Goal: Task Accomplishment & Management: Complete application form

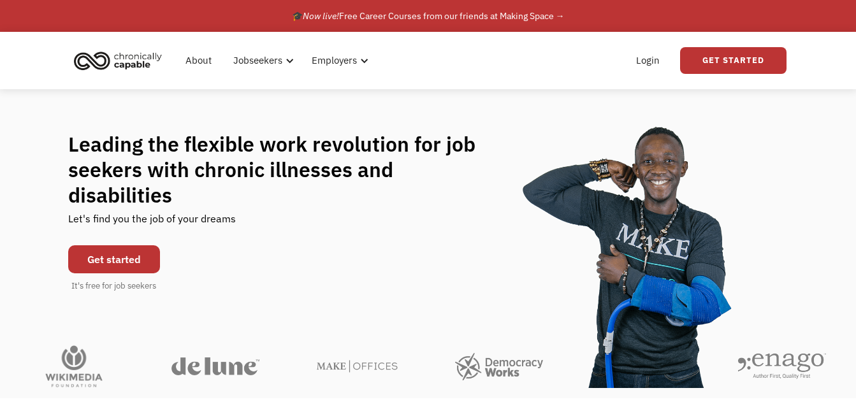
click at [111, 253] on link "Get started" at bounding box center [114, 259] width 92 height 28
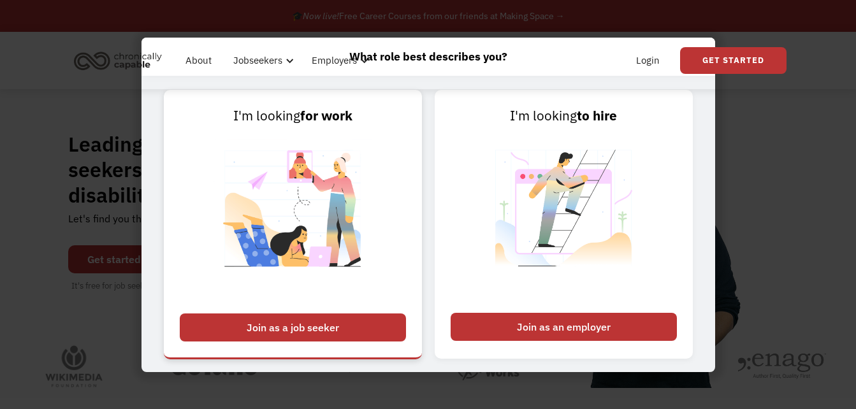
click at [296, 335] on div "Join as a job seeker" at bounding box center [293, 327] width 226 height 28
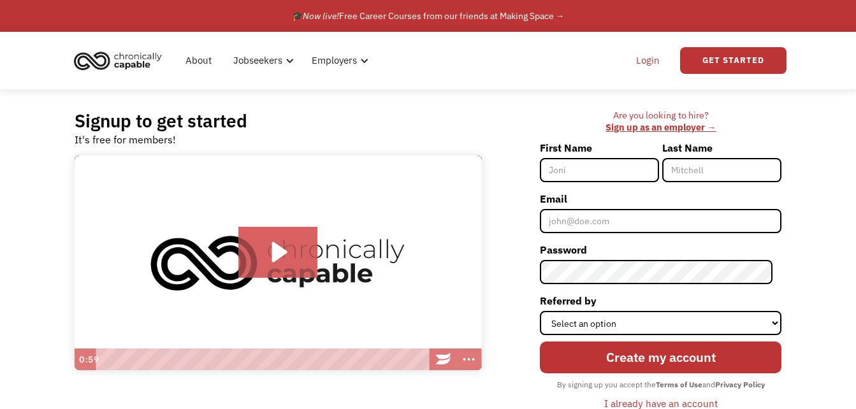
click at [649, 64] on link "Login" at bounding box center [647, 60] width 39 height 41
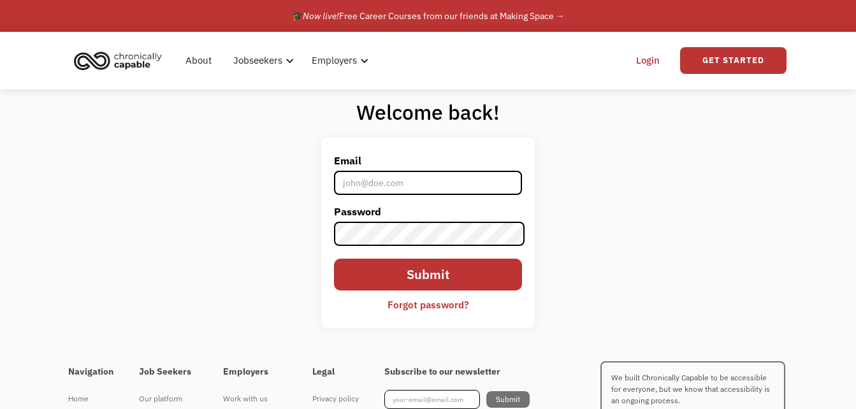
click at [361, 189] on input "Email" at bounding box center [428, 183] width 189 height 24
type input "[EMAIL_ADDRESS][DOMAIN_NAME]"
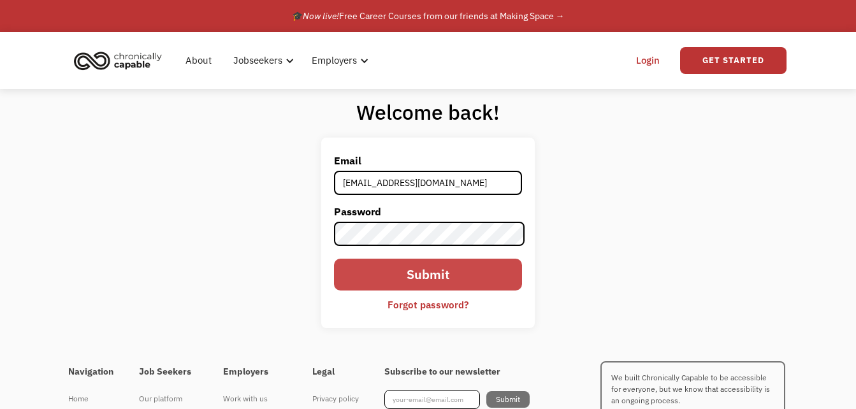
click at [391, 276] on input "Submit" at bounding box center [428, 275] width 189 height 32
click at [411, 268] on input "Submit" at bounding box center [428, 275] width 189 height 32
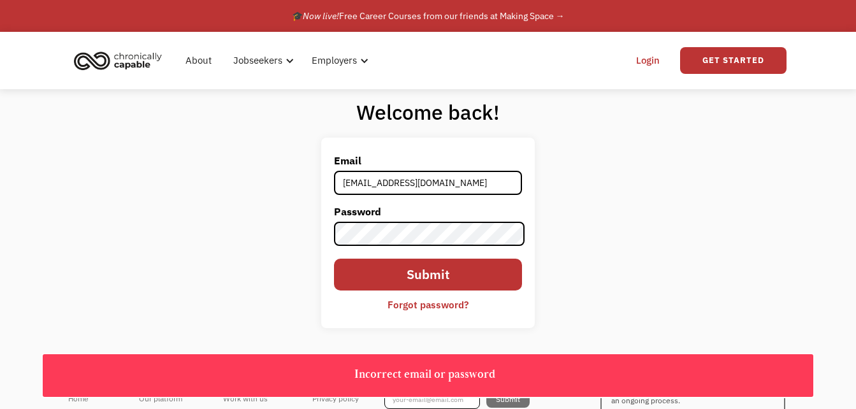
click at [412, 305] on div "Forgot password?" at bounding box center [427, 304] width 81 height 15
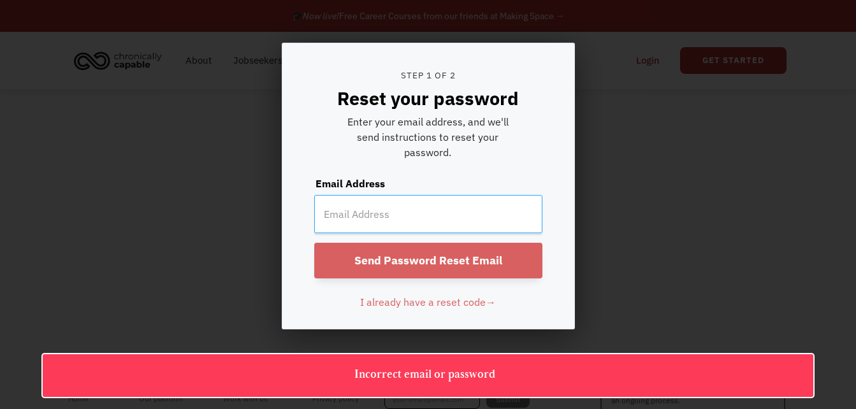
click at [399, 219] on input "email" at bounding box center [428, 214] width 228 height 38
type input "xlynnec90@icloud.com"
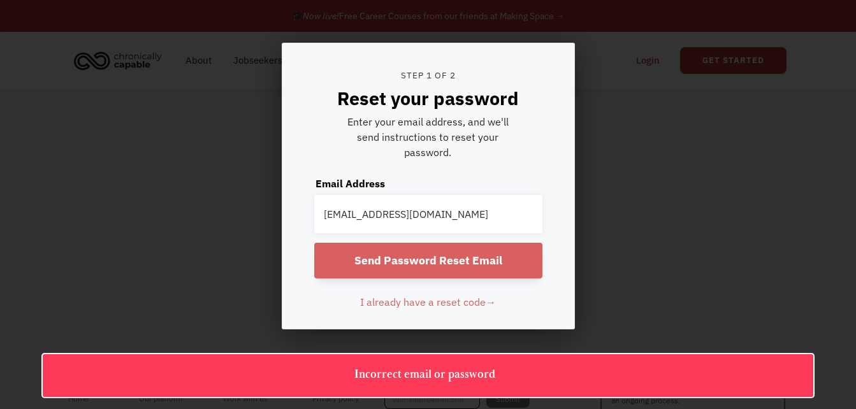
click at [399, 269] on input "Send Password Reset Email" at bounding box center [428, 261] width 228 height 36
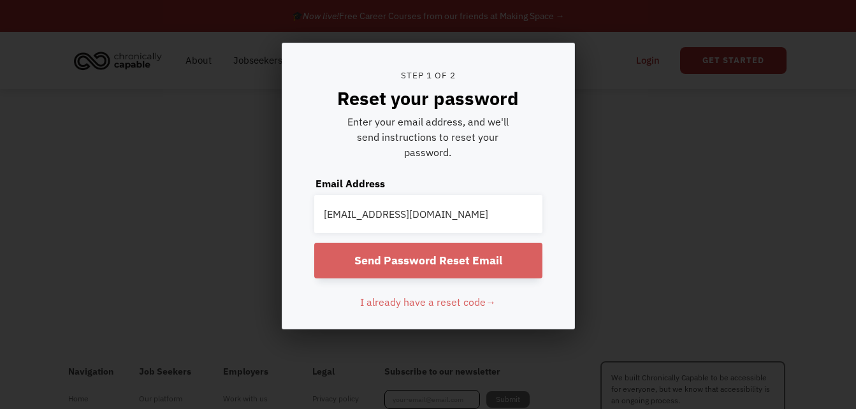
click at [683, 190] on div at bounding box center [428, 204] width 856 height 409
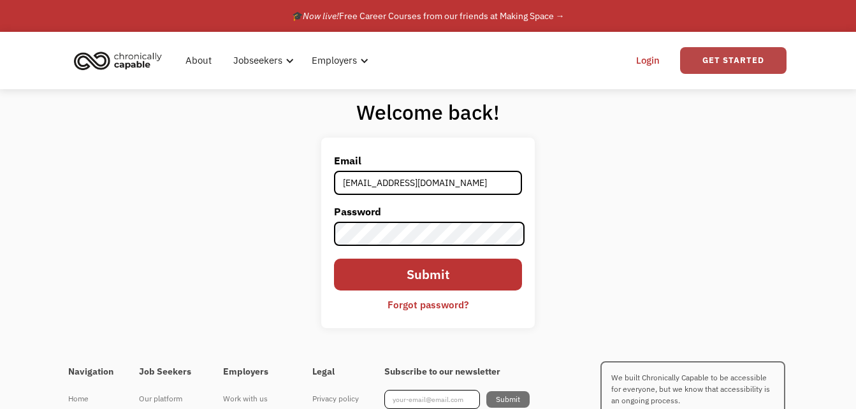
click at [729, 57] on link "Get Started" at bounding box center [733, 60] width 106 height 27
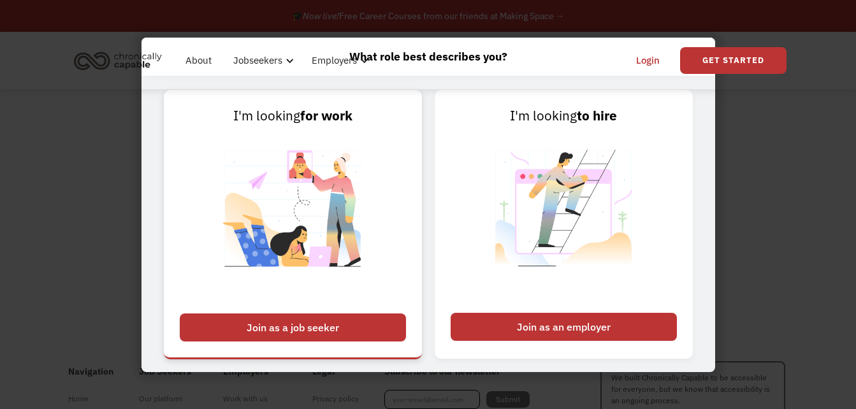
click at [324, 323] on div "Join as a job seeker" at bounding box center [293, 327] width 226 height 28
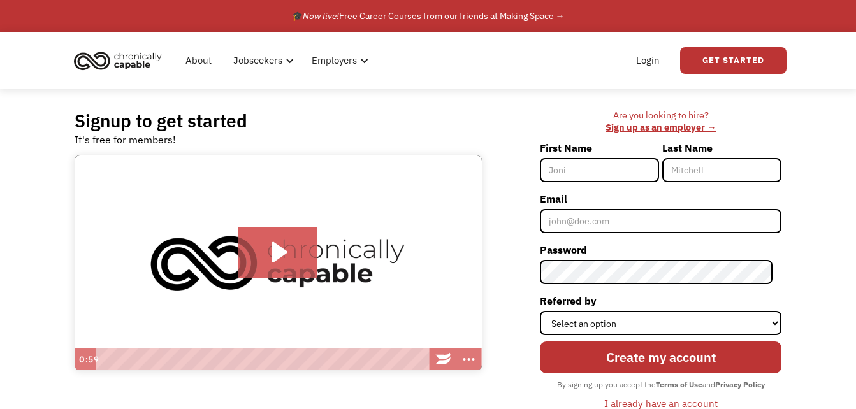
click at [605, 167] on input "First Name" at bounding box center [599, 170] width 119 height 24
type input "[PERSON_NAME]"
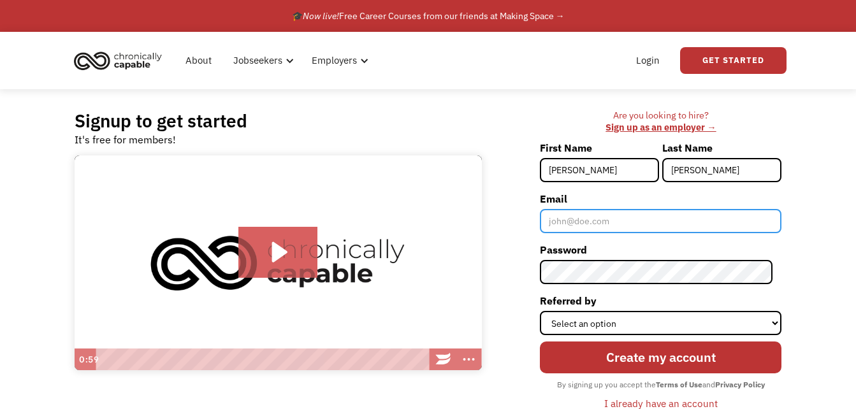
type input "[EMAIL_ADDRESS][DOMAIN_NAME]"
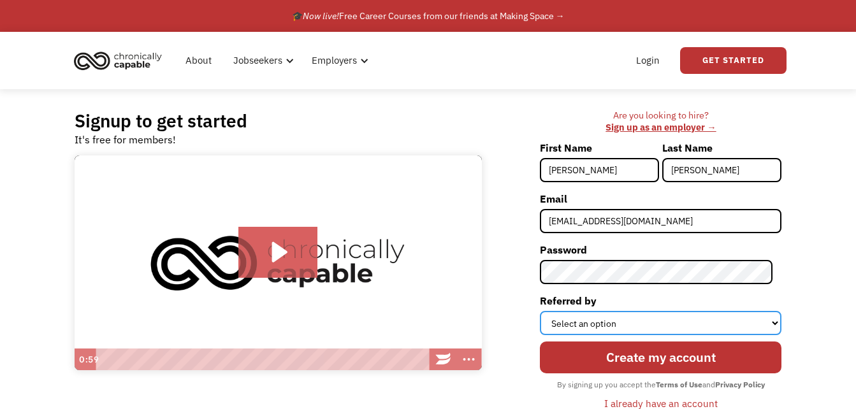
click at [657, 320] on select "Select an option Instagram Facebook Twitter Search Engine News Article Word of …" at bounding box center [660, 323] width 241 height 24
click at [638, 328] on select "Select an option Instagram Facebook Twitter Search Engine News Article Word of …" at bounding box center [660, 323] width 241 height 24
select select "Search Engine"
click at [548, 311] on select "Select an option Instagram Facebook Twitter Search Engine News Article Word of …" at bounding box center [660, 323] width 241 height 24
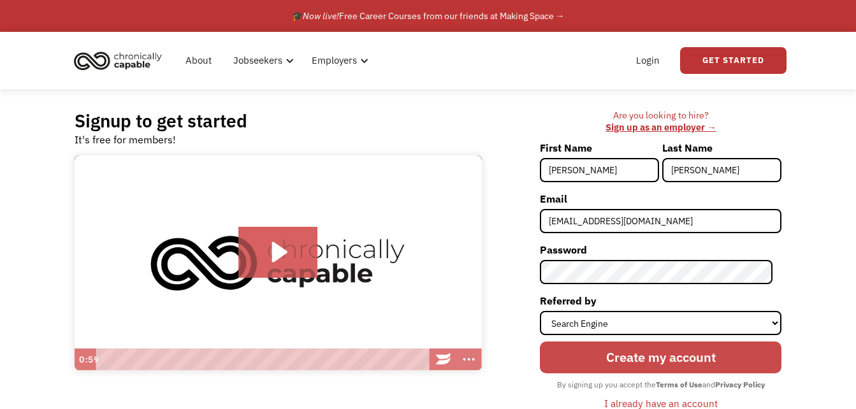
click at [638, 357] on input "Create my account" at bounding box center [660, 357] width 241 height 32
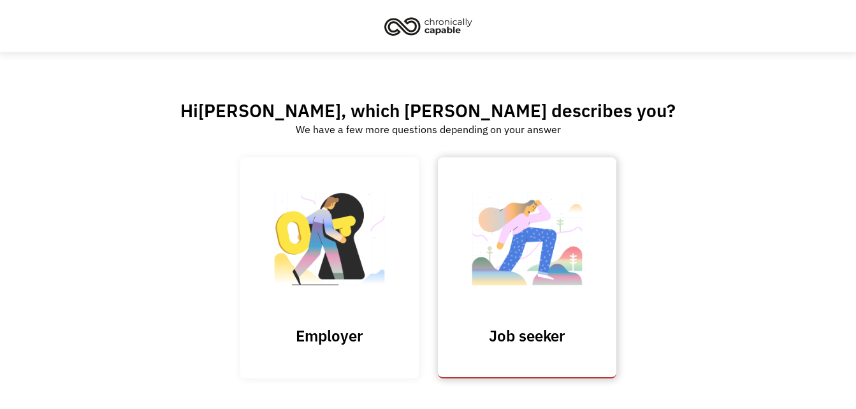
click at [550, 298] on img at bounding box center [526, 245] width 127 height 124
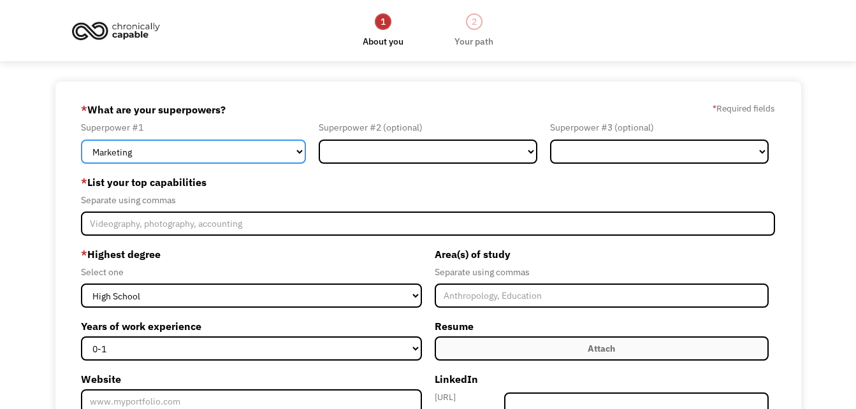
click at [163, 157] on select "Marketing Human Resources Finance Technology Operations Sales Industrial & Manu…" at bounding box center [193, 152] width 225 height 24
select select "Customer Service"
click at [81, 140] on select "Marketing Human Resources Finance Technology Operations Sales Industrial & Manu…" at bounding box center [193, 152] width 225 height 24
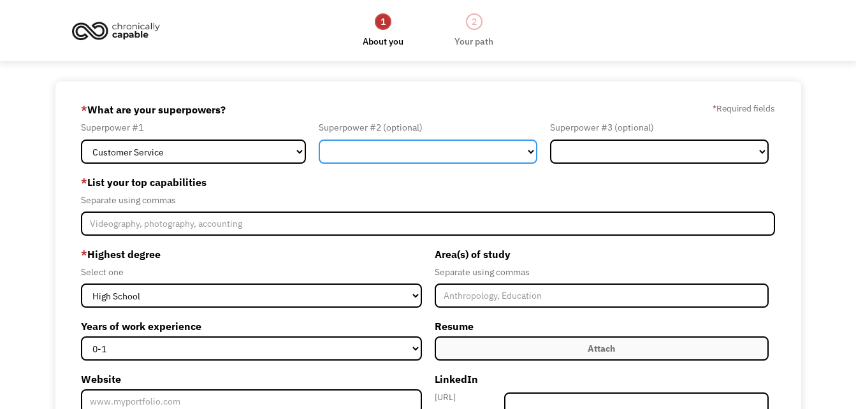
click at [430, 152] on select "Marketing Human Resources Finance Technology Operations Sales Industrial & Manu…" at bounding box center [428, 152] width 218 height 24
select select "Administration"
click at [319, 140] on select "Marketing Human Resources Finance Technology Operations Sales Industrial & Manu…" at bounding box center [428, 152] width 218 height 24
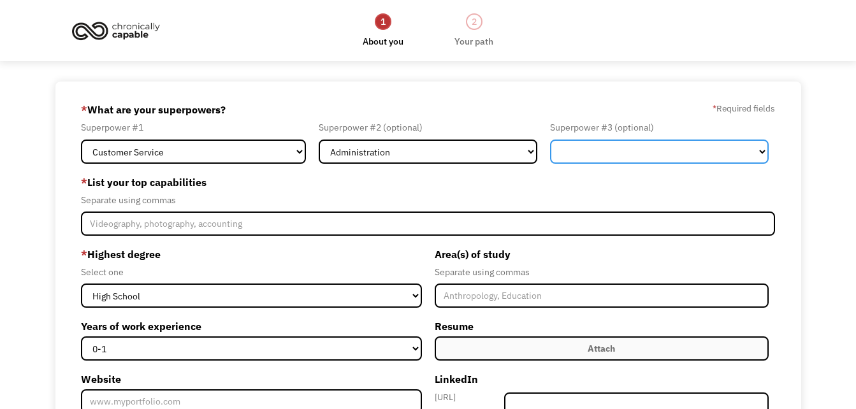
click at [690, 152] on select "Marketing Human Resources Finance Technology Operations Sales Industrial & Manu…" at bounding box center [659, 152] width 218 height 24
select select "Human Resources"
click at [550, 140] on select "Marketing Human Resources Finance Technology Operations Sales Industrial & Manu…" at bounding box center [659, 152] width 218 height 24
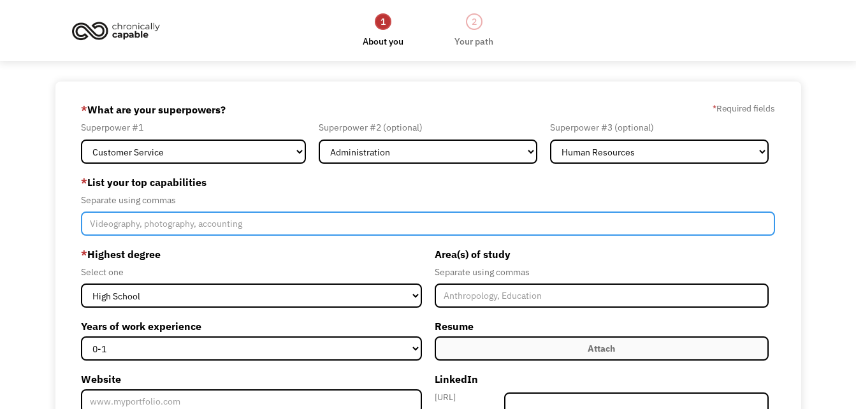
click at [241, 229] on input "Member-Create-Step1" at bounding box center [428, 223] width 694 height 24
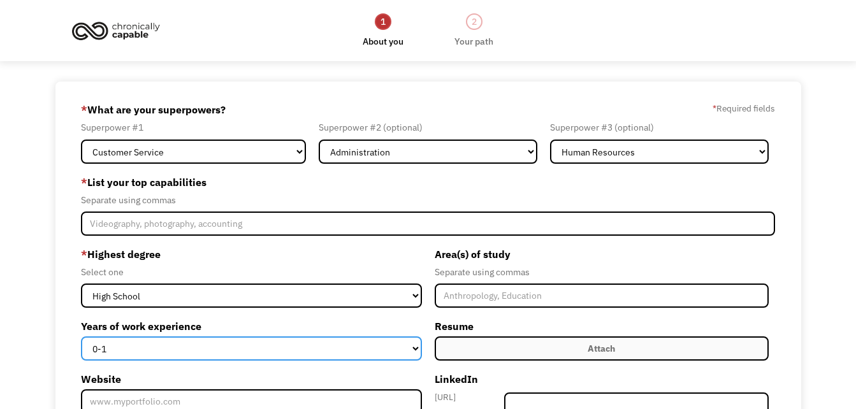
click at [313, 351] on select "0-1 2-4 5-10 11-15 15+" at bounding box center [251, 348] width 341 height 24
select select "15+"
click at [81, 336] on select "0-1 2-4 5-10 11-15 15+" at bounding box center [251, 348] width 341 height 24
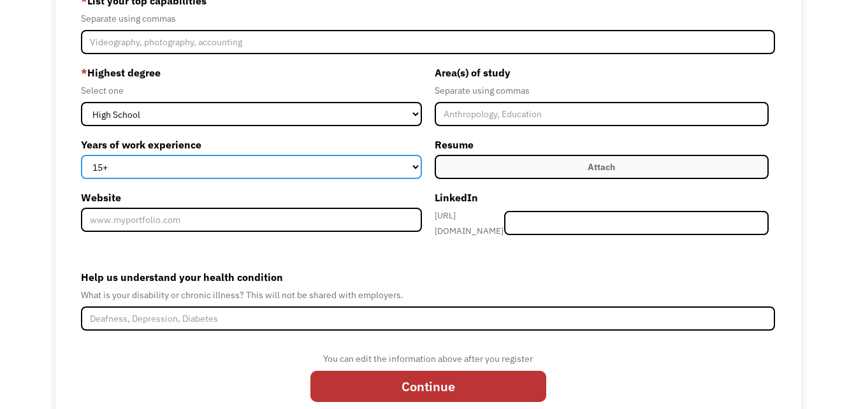
scroll to position [183, 0]
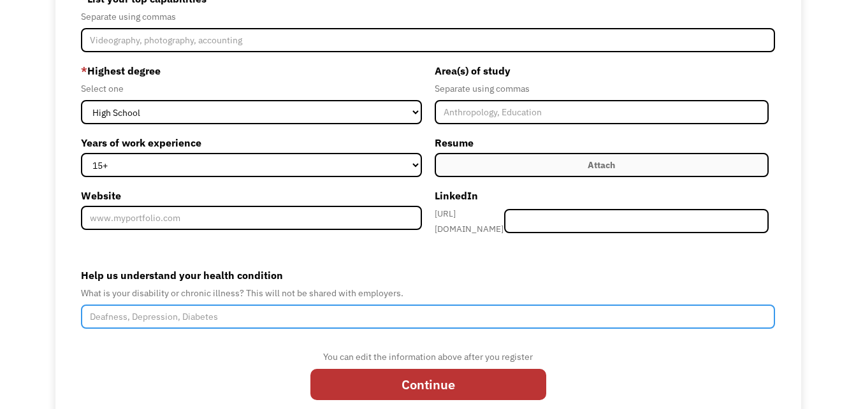
click at [565, 304] on input "Help us understand your health condition" at bounding box center [428, 316] width 694 height 24
click at [554, 313] on input "Help us understand your health condition" at bounding box center [428, 316] width 694 height 24
click at [466, 313] on input "Multiple chronic conditions, possible Charcot Marie Tooth and/or Rheumatoid Art…" at bounding box center [428, 316] width 694 height 24
click at [203, 311] on input "Multiple chronic conditions, possible Charcot Marie Tooth and/or Rheumatoid Art…" at bounding box center [428, 316] width 694 height 24
type input "Multiple chronic conditions, platform crutches, possible Charcot Marie Tooth an…"
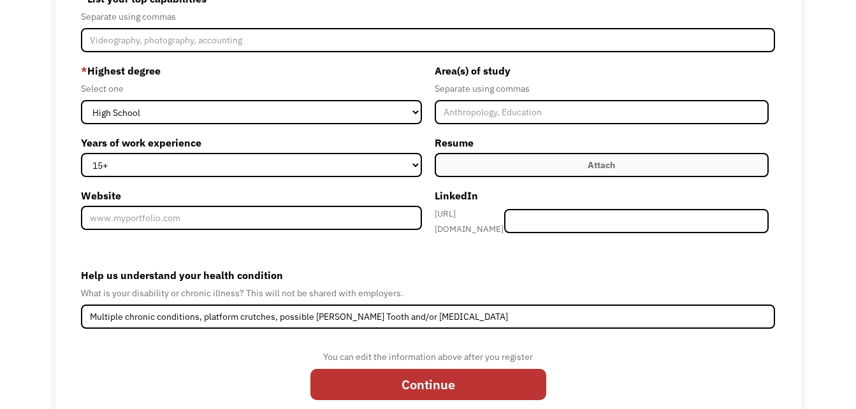
click at [675, 172] on label "Attach" at bounding box center [601, 165] width 334 height 24
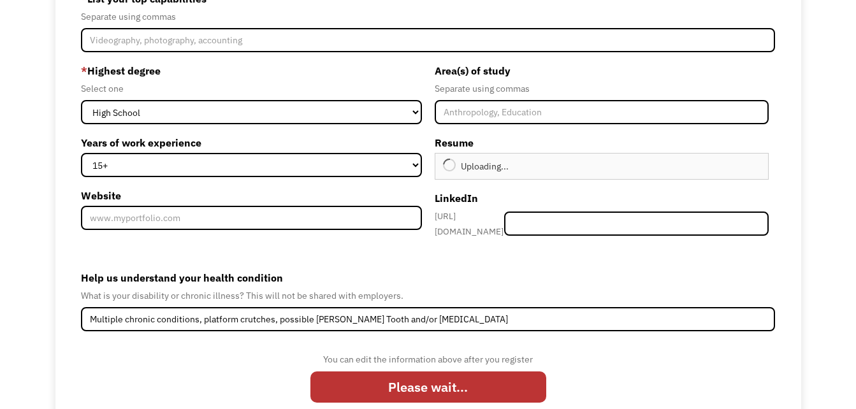
type input "Continue"
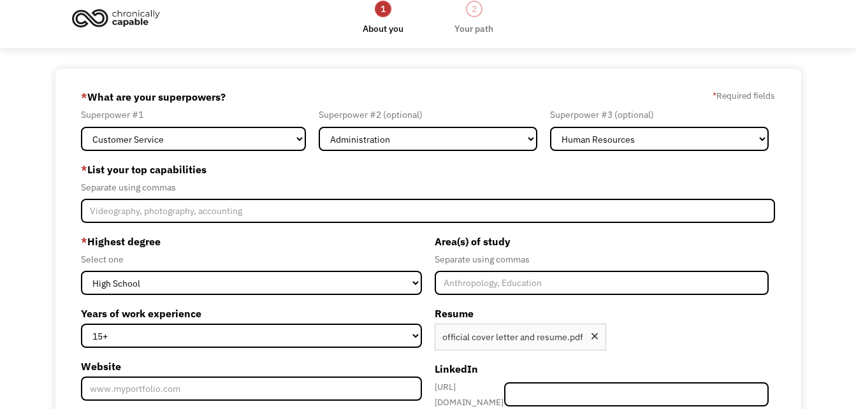
scroll to position [0, 0]
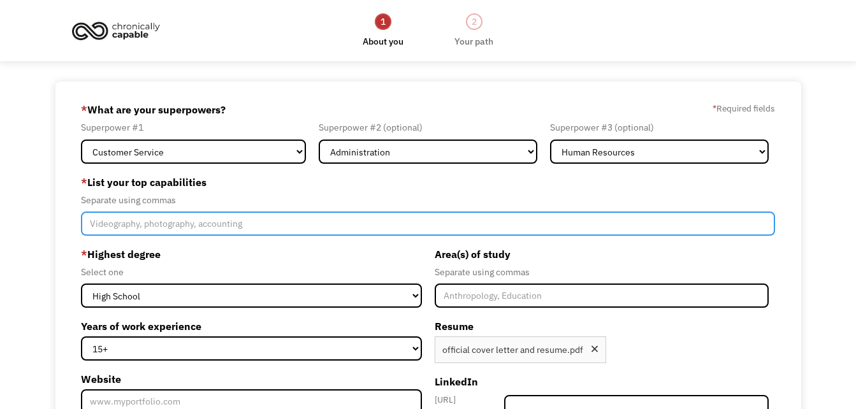
click at [400, 225] on input "Member-Create-Step1" at bounding box center [428, 223] width 694 height 24
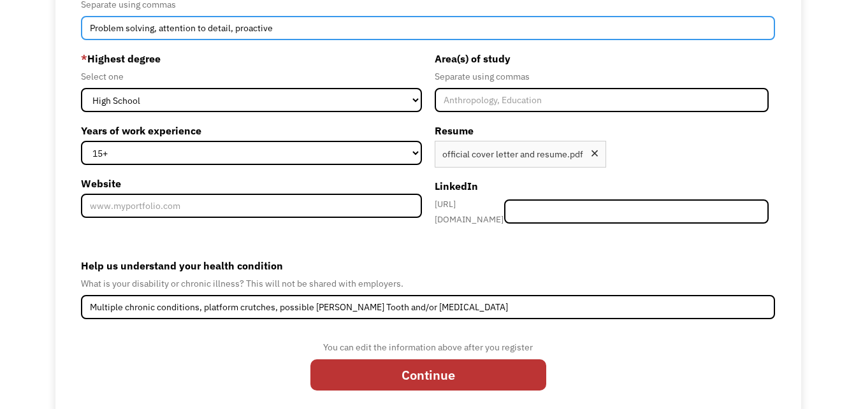
scroll to position [233, 0]
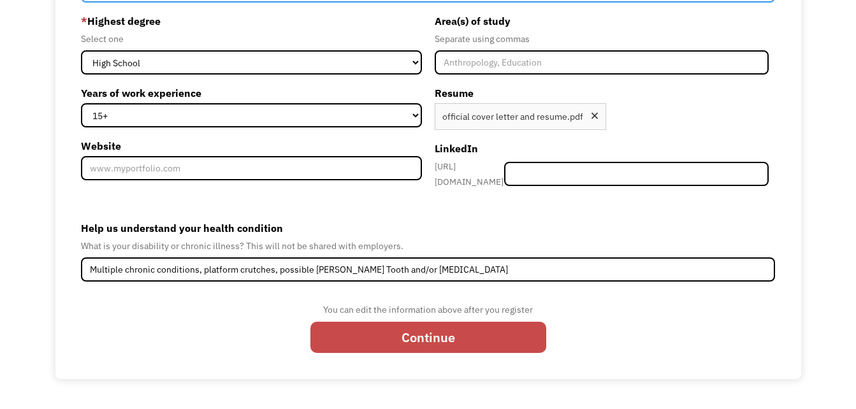
type input "Problem solving, attention to detail, proactive"
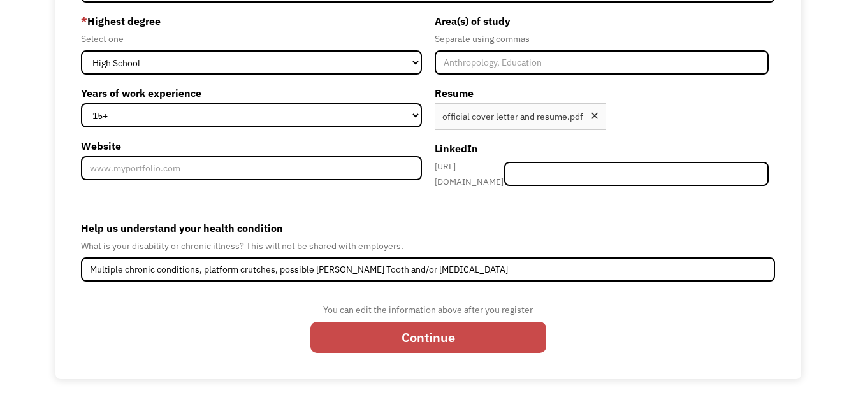
click at [459, 333] on input "Continue" at bounding box center [428, 338] width 236 height 32
type input "Please wait..."
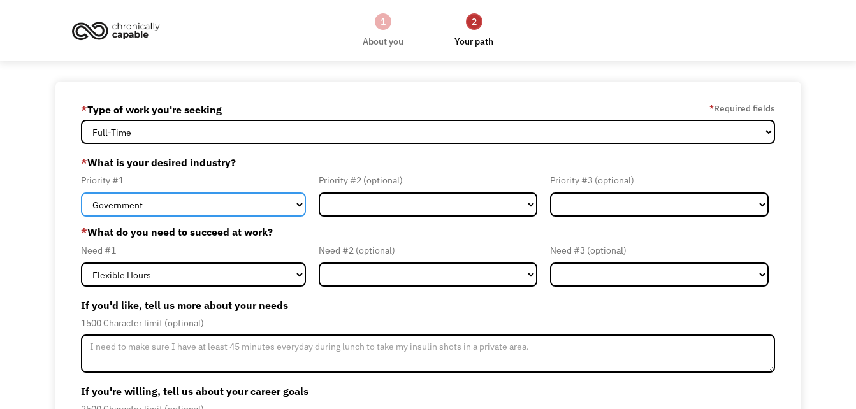
click at [298, 202] on select "Government Finance & Insurance Health & Social Care Tech & Engineering Creative…" at bounding box center [193, 204] width 225 height 24
click at [289, 198] on select "Government Finance & Insurance Health & Social Care Tech & Engineering Creative…" at bounding box center [193, 204] width 225 height 24
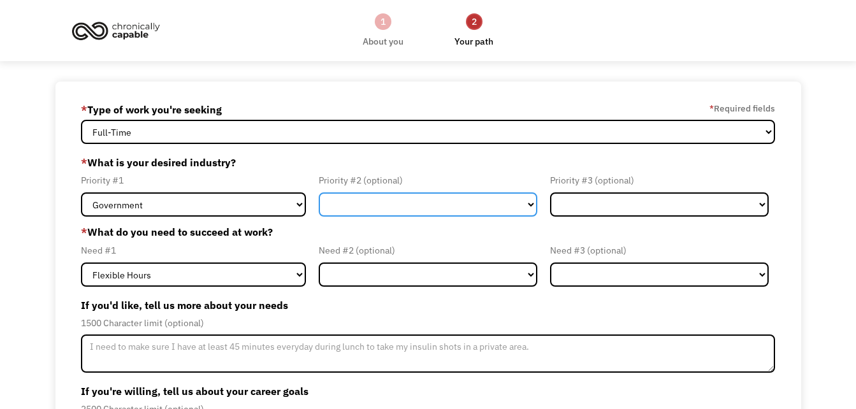
click at [438, 194] on select "Government Finance & Insurance Health & Social Care Tech & Engineering Creative…" at bounding box center [428, 204] width 218 height 24
select select "Administrative"
click at [319, 192] on select "Government Finance & Insurance Health & Social Care Tech & Engineering Creative…" at bounding box center [428, 204] width 218 height 24
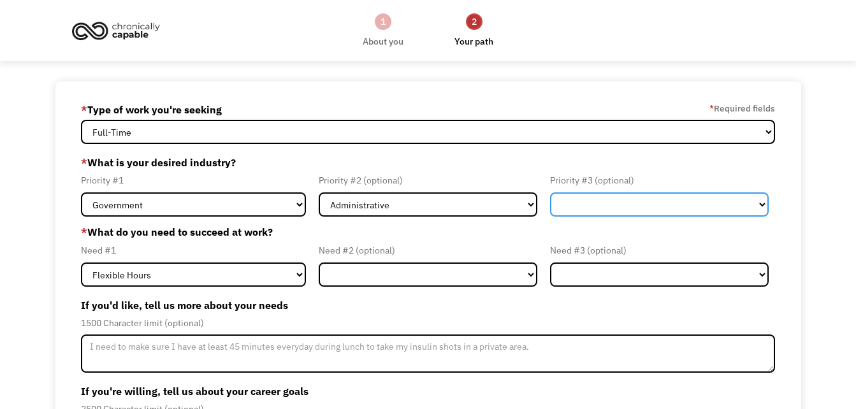
click at [666, 199] on select "Government Finance & Insurance Health & Social Care Tech & Engineering Creative…" at bounding box center [659, 204] width 218 height 24
drag, startPoint x: 666, startPoint y: 199, endPoint x: 673, endPoint y: 210, distance: 12.9
click at [673, 210] on select "Government Finance & Insurance Health & Social Care Tech & Engineering Creative…" at bounding box center [659, 204] width 218 height 24
click at [664, 203] on select "Government Finance & Insurance Health & Social Care Tech & Engineering Creative…" at bounding box center [659, 204] width 218 height 24
select select "Health & Social Care"
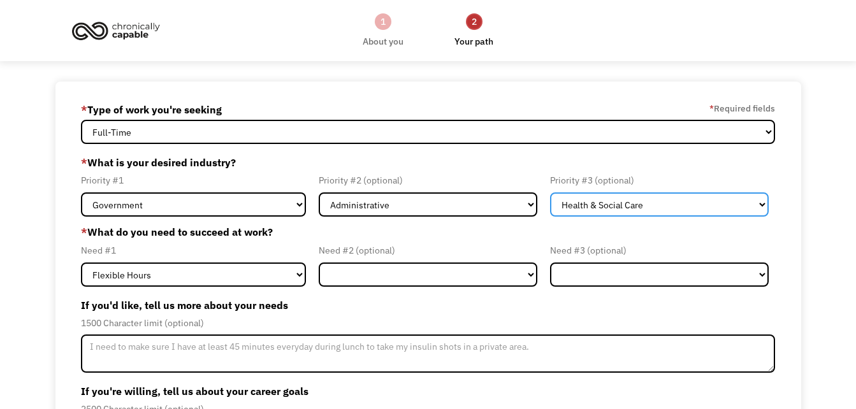
click at [550, 192] on select "Government Finance & Insurance Health & Social Care Tech & Engineering Creative…" at bounding box center [659, 204] width 218 height 24
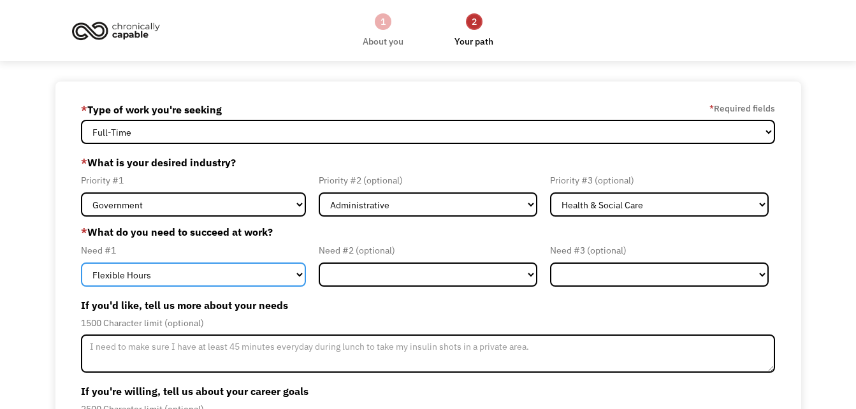
click at [283, 274] on select "Flexible Hours Remote Work Service Animal On-site Accommodations Visual Support…" at bounding box center [193, 274] width 225 height 24
select select "Remote Work"
click at [81, 262] on select "Flexible Hours Remote Work Service Animal On-site Accommodations Visual Support…" at bounding box center [193, 274] width 225 height 24
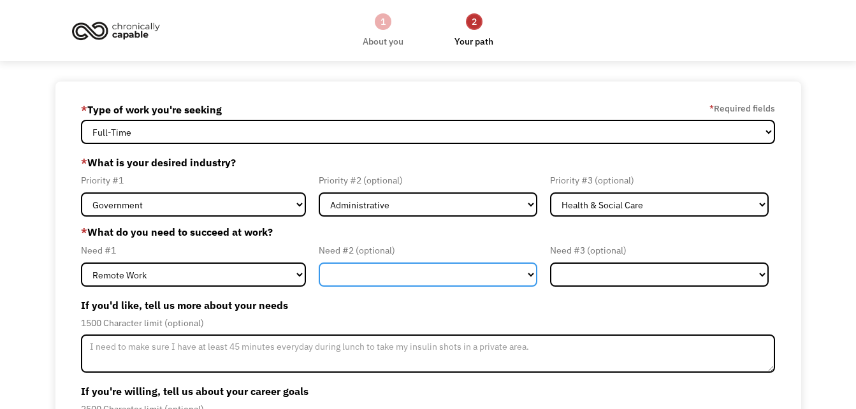
click at [399, 275] on select "Flexible Hours Remote Work Service Animal On-site Accommodations Visual Support…" at bounding box center [428, 274] width 218 height 24
select select "Flexible Hours"
click at [319, 262] on select "Flexible Hours Remote Work Service Animal On-site Accommodations Visual Support…" at bounding box center [428, 274] width 218 height 24
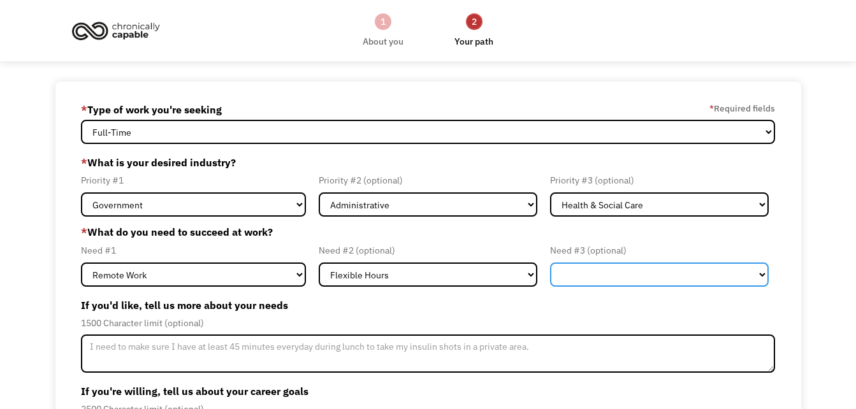
click at [593, 275] on select "Flexible Hours Remote Work Service Animal On-site Accommodations Visual Support…" at bounding box center [659, 274] width 218 height 24
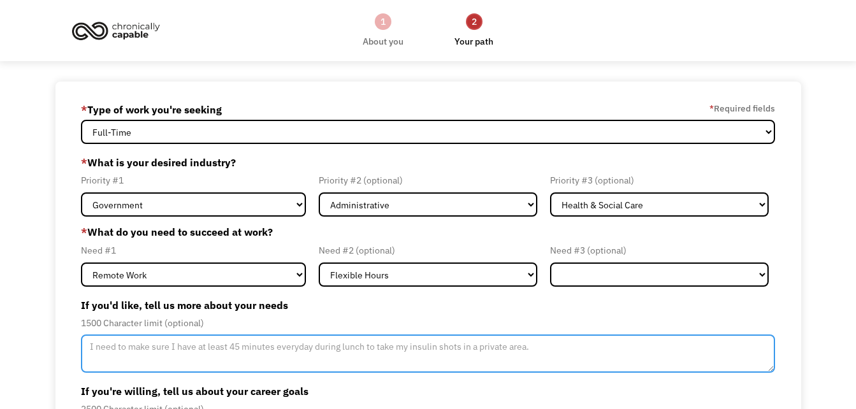
click at [431, 357] on textarea "Member-Update-Form-Step2" at bounding box center [428, 353] width 694 height 38
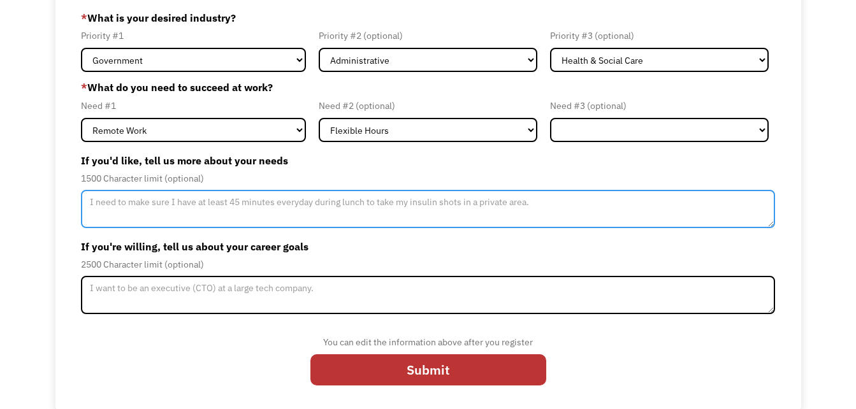
scroll to position [183, 0]
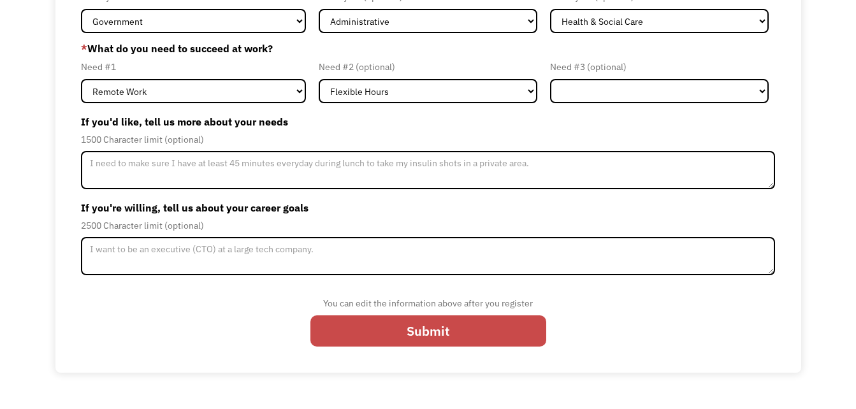
click at [494, 331] on input "Submit" at bounding box center [428, 331] width 236 height 32
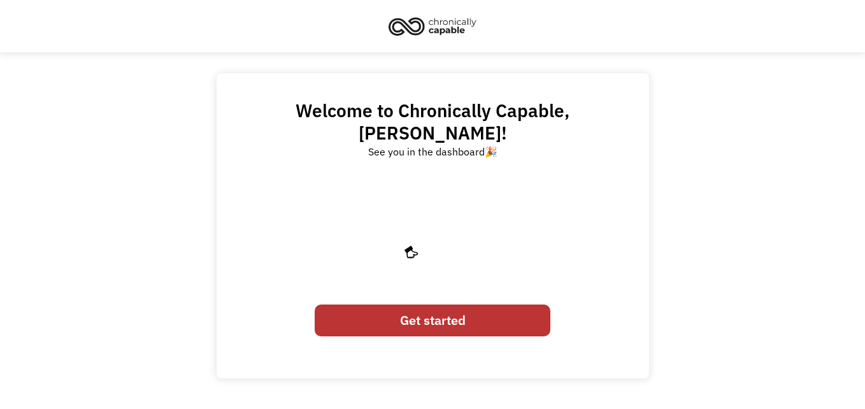
click at [426, 315] on div "Get started" at bounding box center [433, 320] width 236 height 45
click at [452, 304] on link "Get started" at bounding box center [433, 320] width 236 height 32
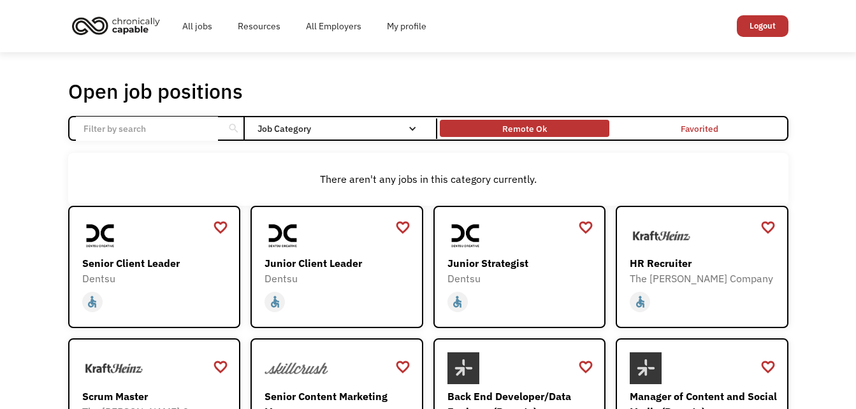
click at [531, 127] on div "Remote Ok" at bounding box center [524, 128] width 45 height 15
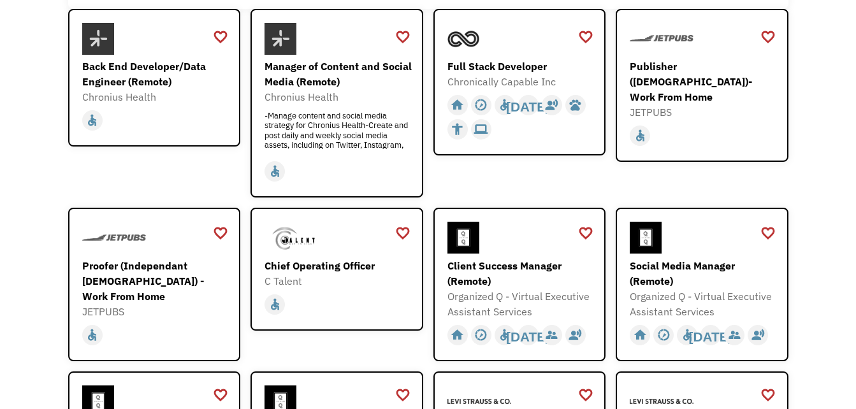
scroll to position [222, 0]
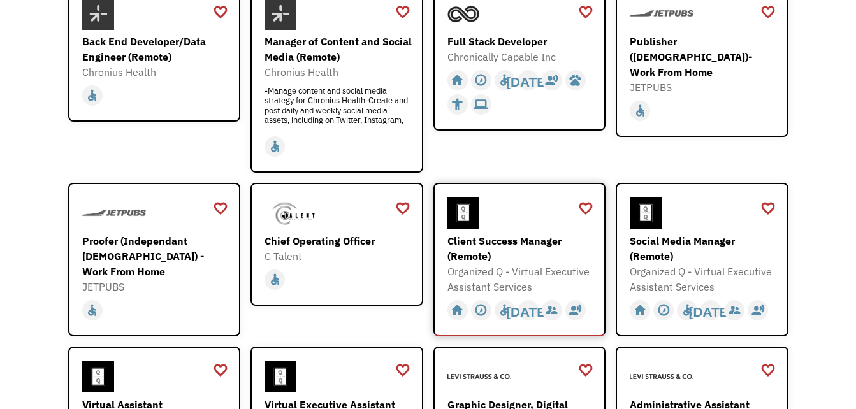
click at [561, 254] on div "Client Success Manager (Remote)" at bounding box center [521, 248] width 148 height 31
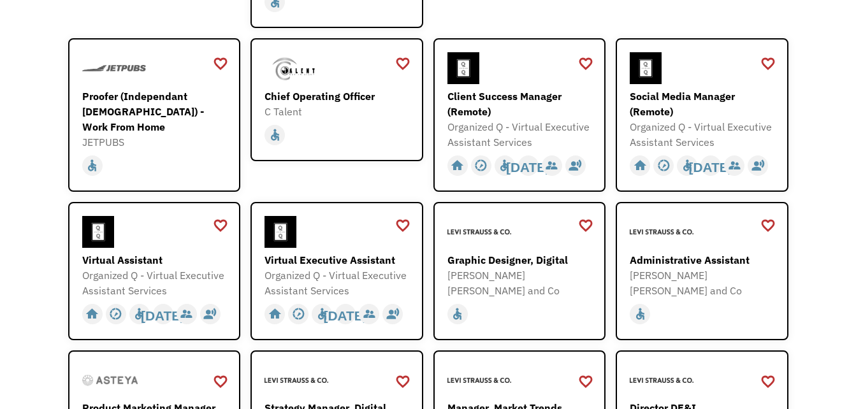
scroll to position [409, 0]
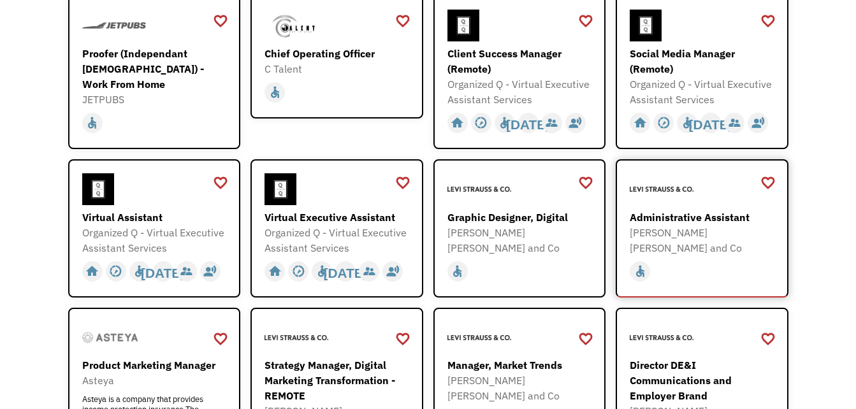
click at [706, 255] on div "home slow_motion_video accessible today not_interested supervisor_account recor…" at bounding box center [703, 269] width 148 height 28
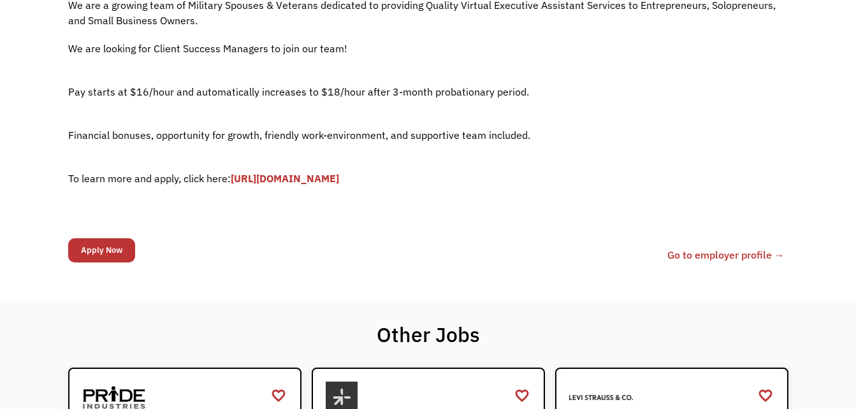
scroll to position [238, 0]
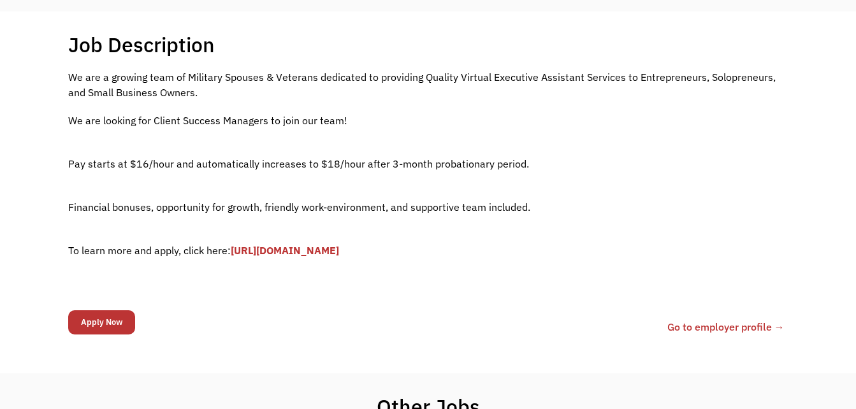
click at [339, 252] on link "[URL][DOMAIN_NAME]" at bounding box center [285, 250] width 108 height 13
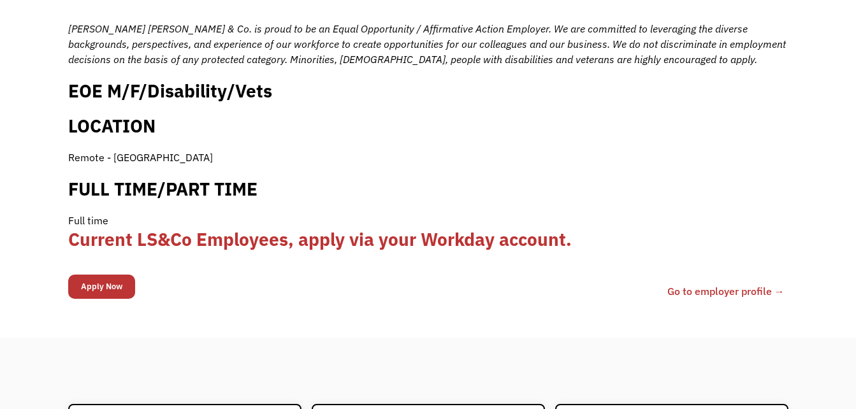
scroll to position [1342, 0]
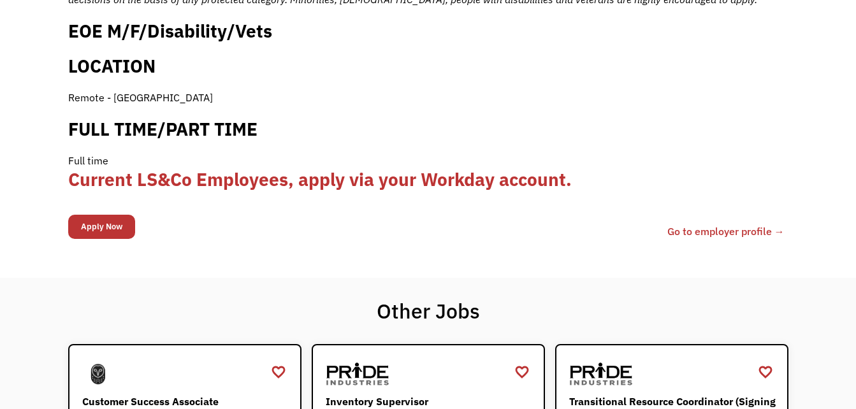
click at [738, 224] on link "Go to employer profile →" at bounding box center [725, 231] width 117 height 15
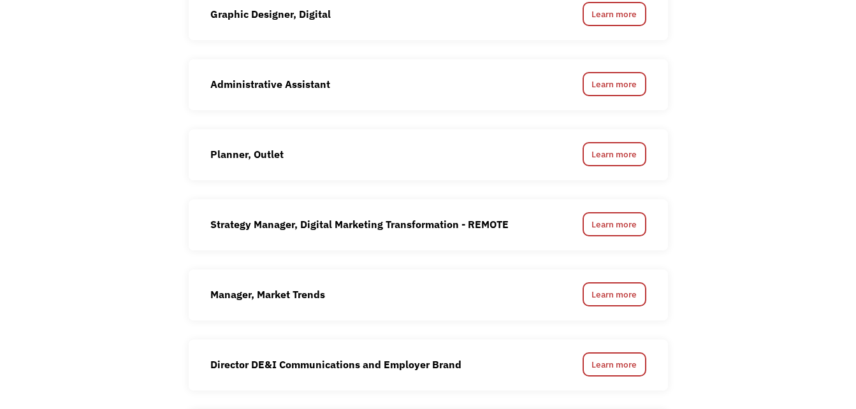
scroll to position [889, 0]
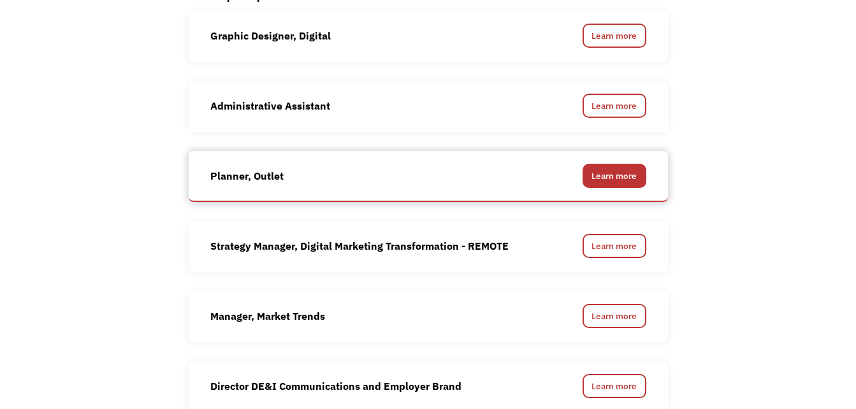
click at [641, 164] on link "Learn more" at bounding box center [614, 176] width 64 height 24
click at [625, 164] on link "Learn more" at bounding box center [614, 176] width 64 height 24
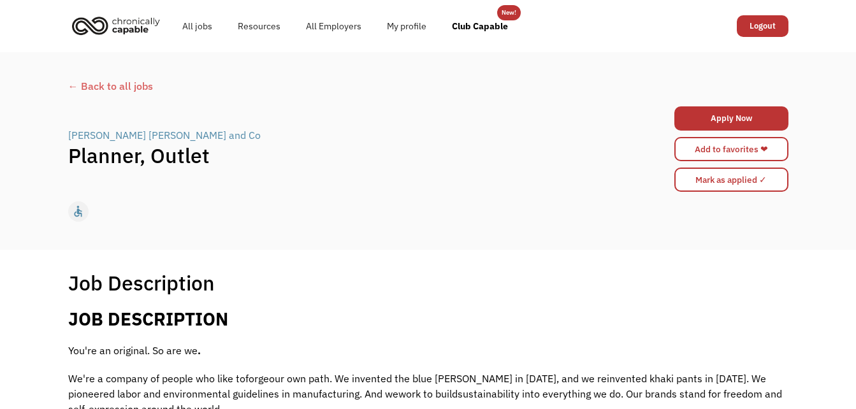
click at [90, 87] on div "← Back to all jobs" at bounding box center [428, 85] width 720 height 15
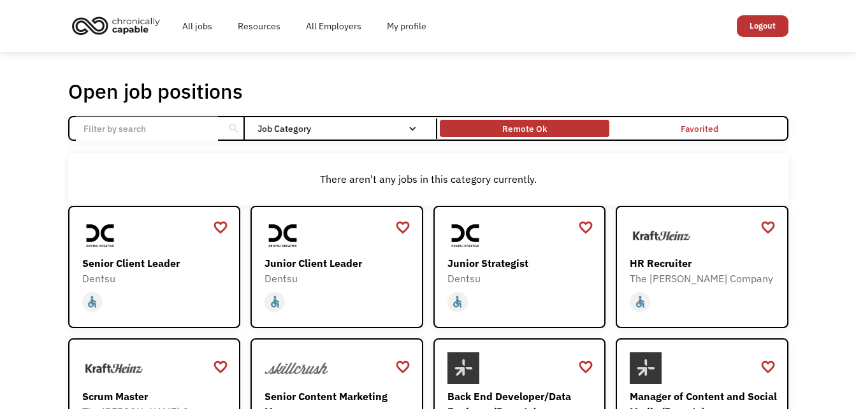
click at [541, 124] on div "Remote Ok" at bounding box center [524, 128] width 45 height 15
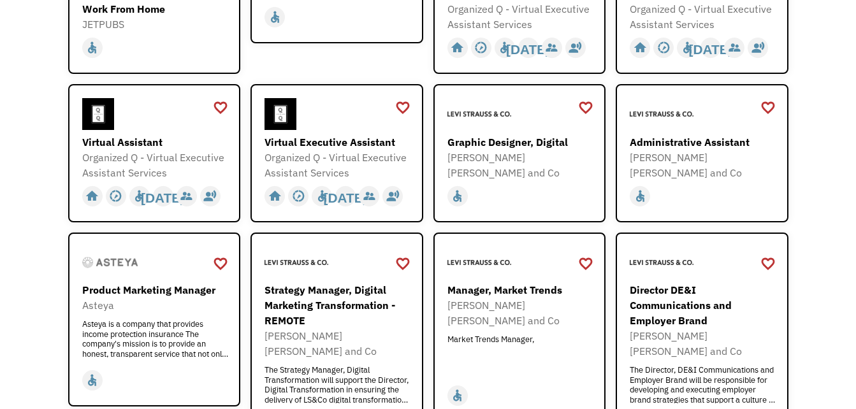
scroll to position [476, 0]
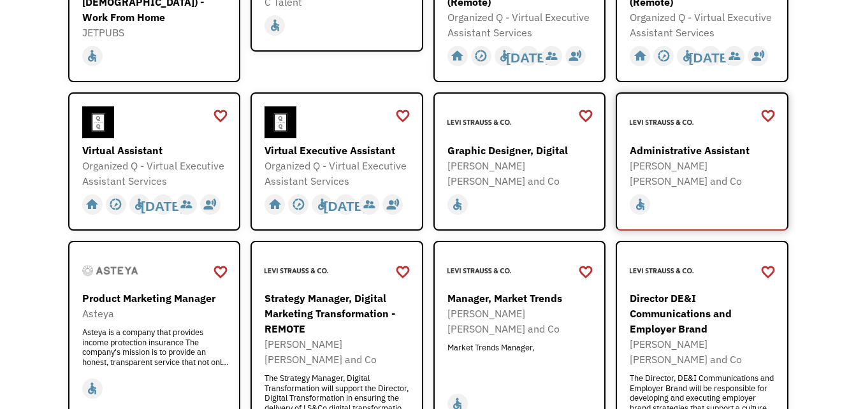
click at [686, 143] on div "Administrative Assistant" at bounding box center [703, 150] width 148 height 15
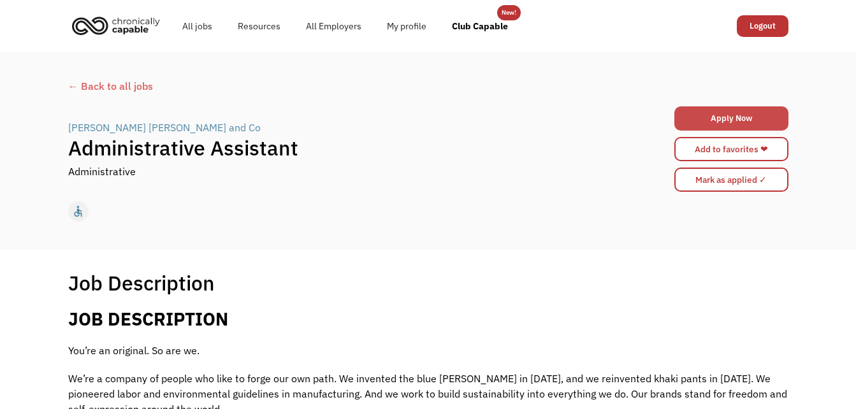
click at [743, 116] on link "Apply Now" at bounding box center [731, 118] width 114 height 24
click at [118, 90] on div "← Back to all jobs" at bounding box center [428, 85] width 720 height 15
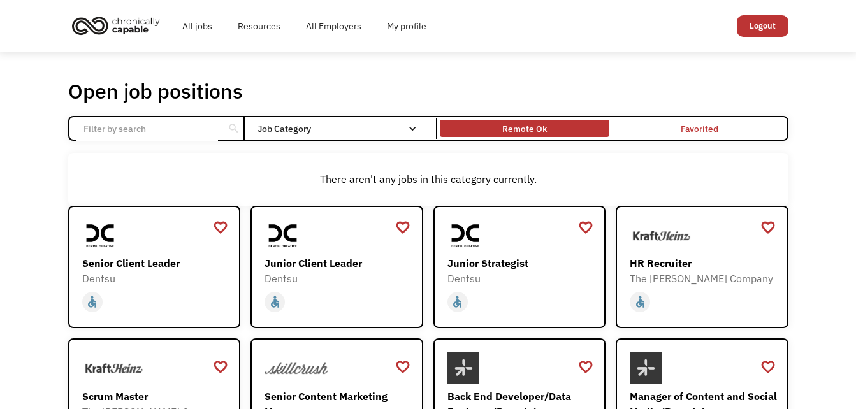
click at [524, 132] on div "Remote Ok" at bounding box center [524, 128] width 45 height 15
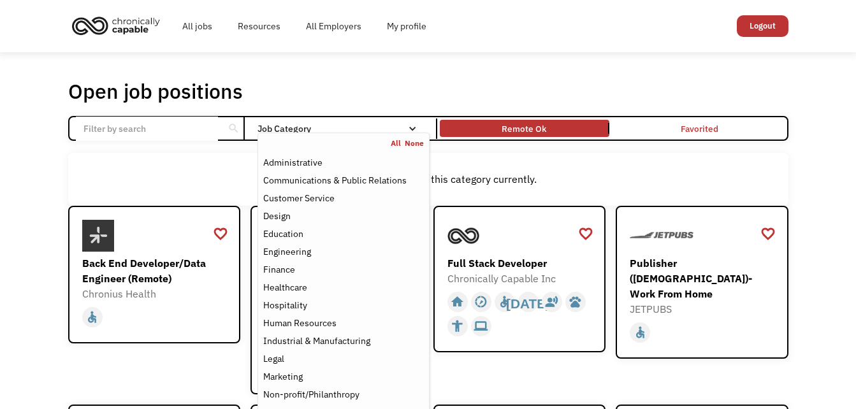
click at [330, 134] on nav "All None Administrative Communications & Public Relations Customer Service Desi…" at bounding box center [342, 323] width 171 height 383
click at [352, 199] on div "Customer Service" at bounding box center [343, 197] width 160 height 15
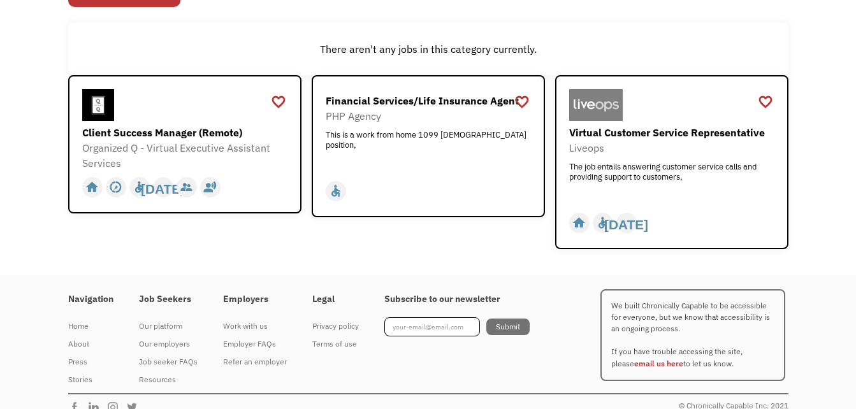
scroll to position [202, 0]
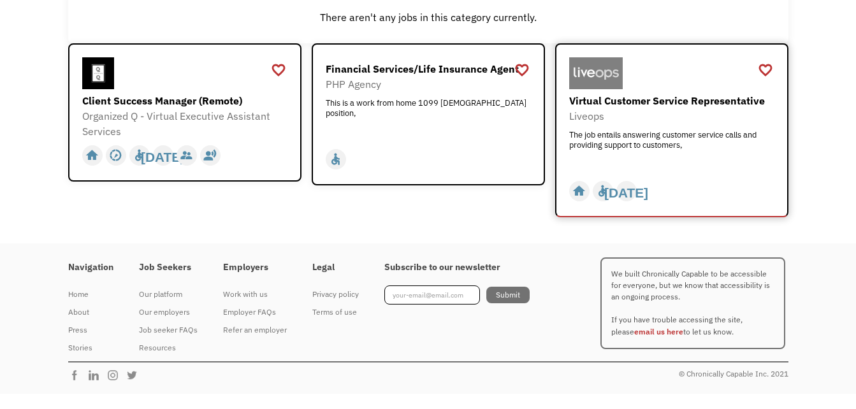
click at [705, 134] on div "The job entails answering customer service calls and providing support to custo…" at bounding box center [673, 149] width 208 height 38
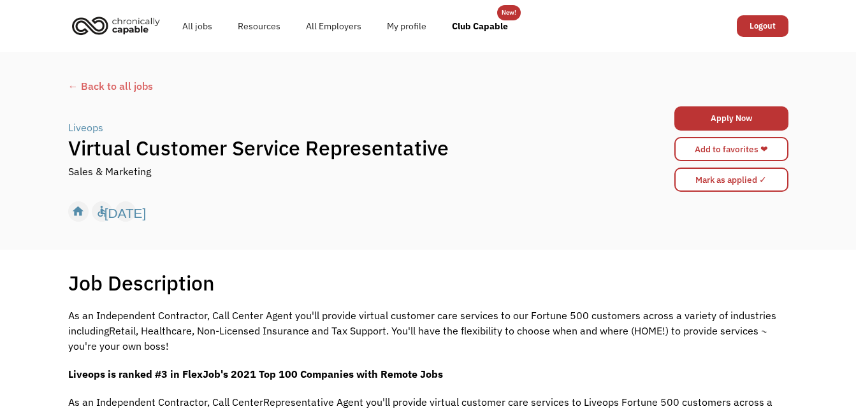
click at [98, 89] on div "← Back to all jobs" at bounding box center [428, 85] width 720 height 15
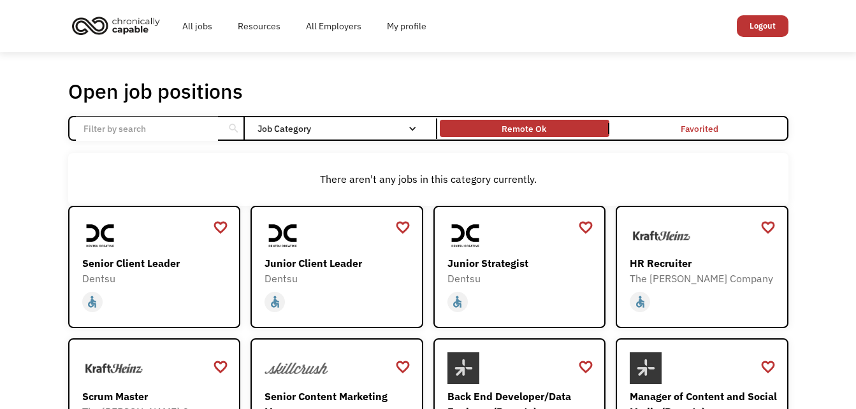
click at [562, 135] on link "Remote Ok" at bounding box center [524, 128] width 175 height 22
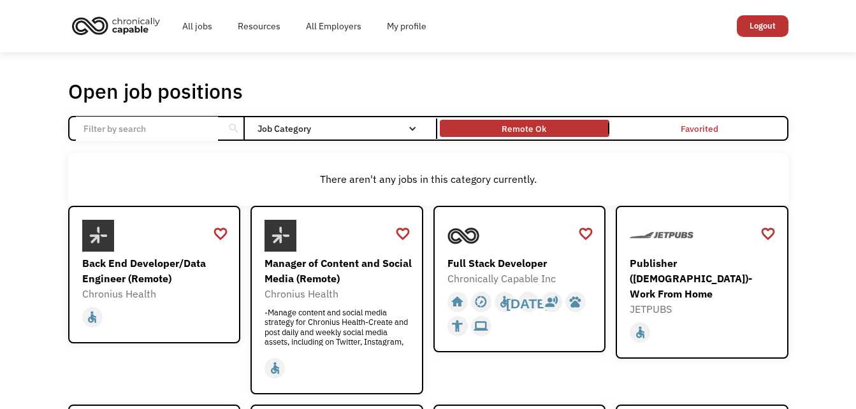
click at [206, 126] on input "Email Form" at bounding box center [147, 129] width 142 height 24
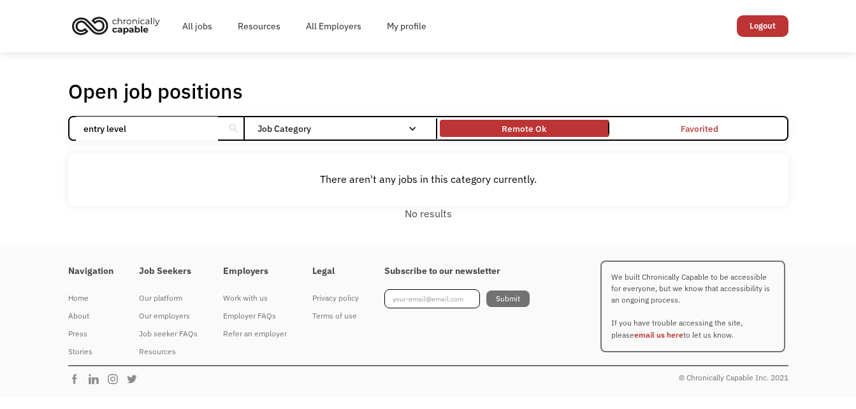
type input "entry level"
click input "Email Form" at bounding box center [0, 0] width 0 height 0
click at [257, 22] on link "Resources" at bounding box center [259, 26] width 68 height 41
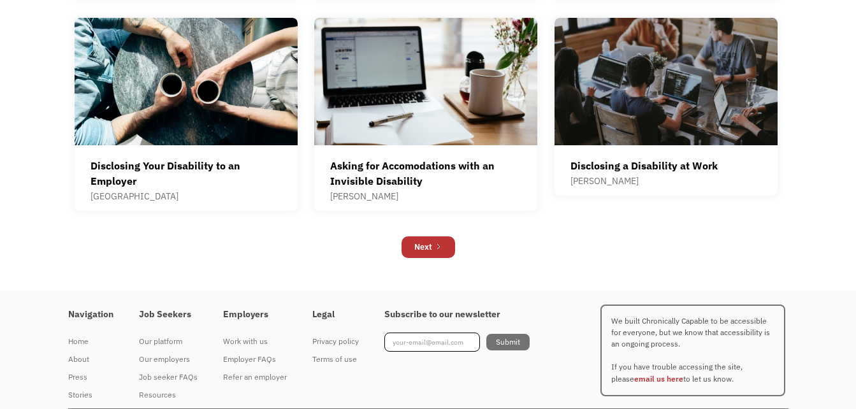
scroll to position [863, 0]
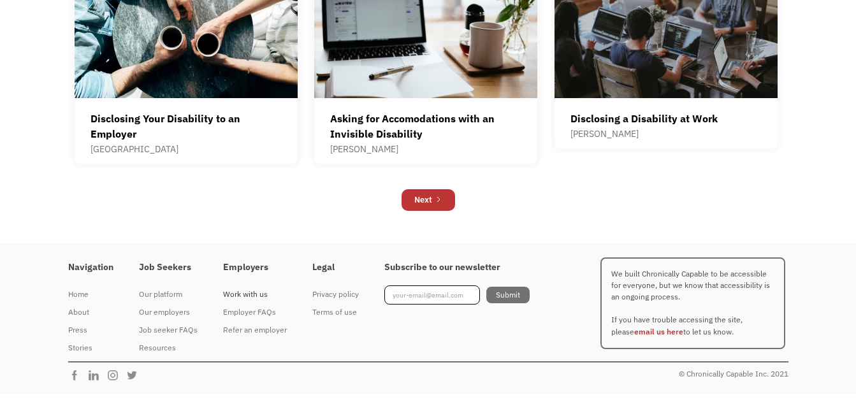
click at [257, 292] on div "Work with us" at bounding box center [255, 294] width 64 height 15
